Goal: Task Accomplishment & Management: Use online tool/utility

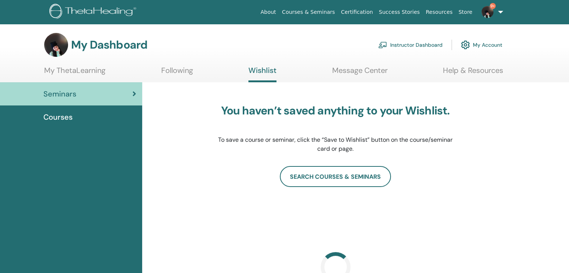
click at [416, 47] on link "Instructor Dashboard" at bounding box center [410, 45] width 64 height 16
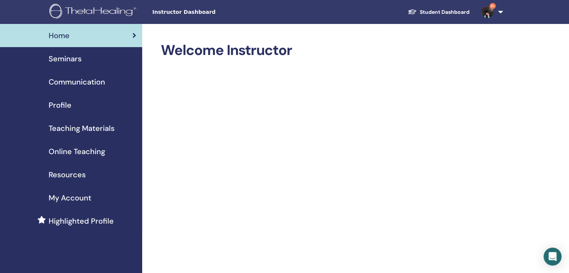
click at [74, 52] on link "Seminars" at bounding box center [71, 58] width 142 height 23
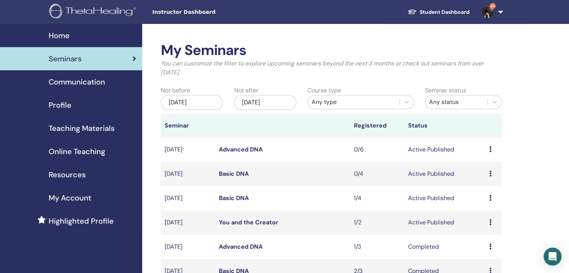
click at [236, 222] on link "You and the Creator" at bounding box center [248, 223] width 59 height 8
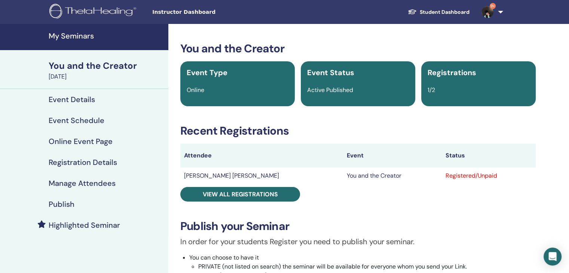
click at [450, 178] on div "Registered/Unpaid" at bounding box center [489, 175] width 86 height 9
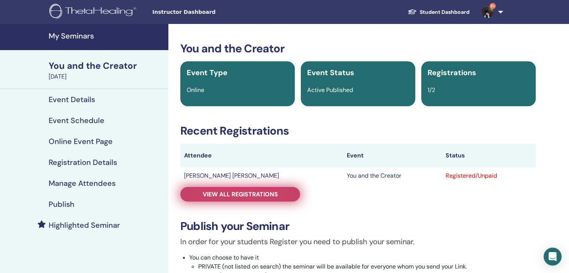
click at [265, 195] on span "View all registrations" at bounding box center [240, 194] width 75 height 8
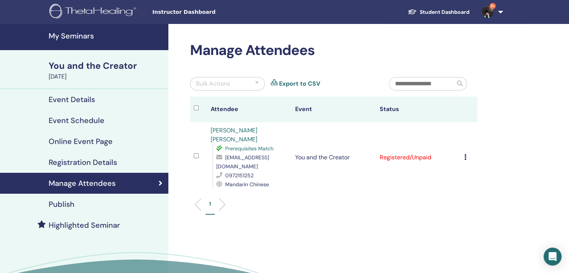
click at [469, 153] on div "Cancel Registration Do not auto-certify Mark as Paid Mark as Unpaid Mark as Abs…" at bounding box center [468, 157] width 9 height 9
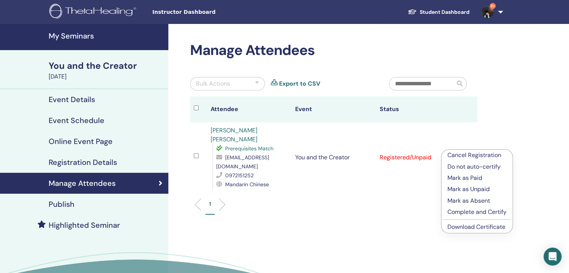
click at [466, 209] on p "Complete and Certify" at bounding box center [477, 212] width 59 height 9
